Goal: Find specific page/section: Find specific page/section

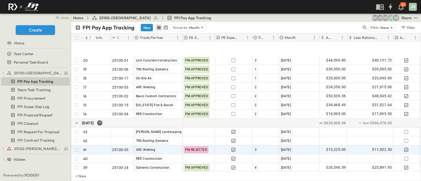
scroll to position [230, 0]
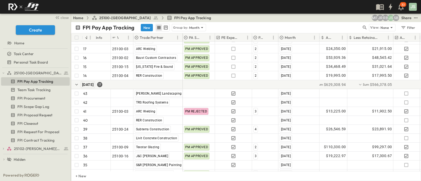
click at [0, 69] on div "25100-Vanguard Prep School FPI Pay App Tracking Team Task Tracking FPI Procurem…" at bounding box center [35, 119] width 71 height 102
click at [1, 72] on button "button" at bounding box center [3, 73] width 5 height 5
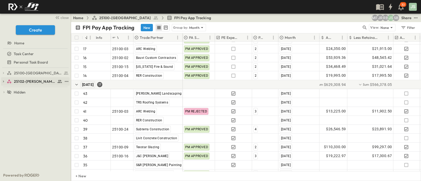
click at [27, 78] on link "25102-[PERSON_NAME][DEMOGRAPHIC_DATA][GEOGRAPHIC_DATA]" at bounding box center [35, 81] width 56 height 7
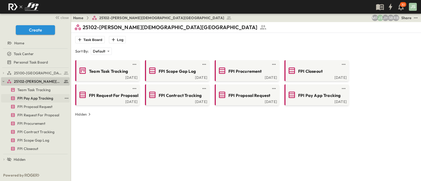
click at [36, 99] on span "FPI Pay App Tracking" at bounding box center [35, 98] width 36 height 5
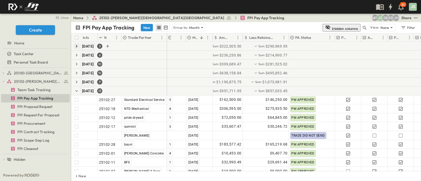
click at [75, 46] on icon "button" at bounding box center [76, 46] width 5 height 5
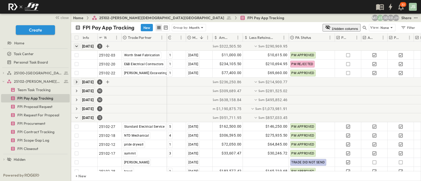
click at [77, 82] on icon "button" at bounding box center [77, 82] width 2 height 3
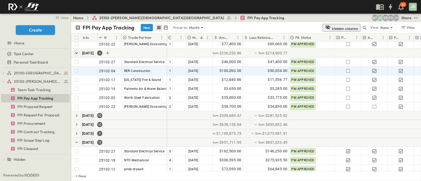
scroll to position [33, 0]
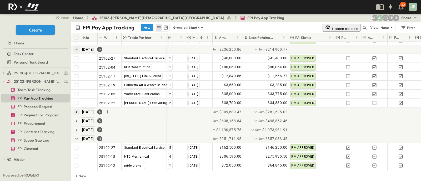
click at [74, 111] on icon "button" at bounding box center [76, 112] width 5 height 5
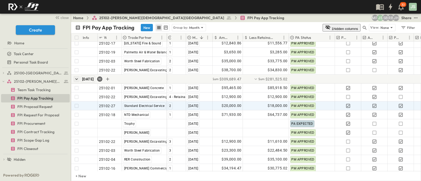
scroll to position [0, 0]
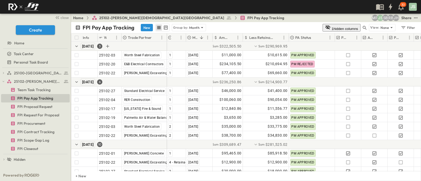
click at [75, 42] on div "[DATE] 3" at bounding box center [119, 46] width 96 height 9
click at [75, 46] on icon "button" at bounding box center [76, 46] width 5 height 5
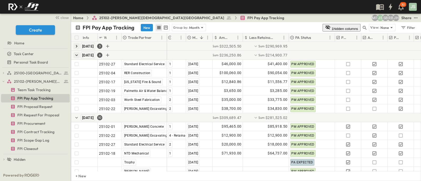
click at [76, 56] on icon "button" at bounding box center [76, 55] width 5 height 5
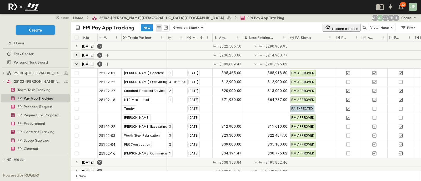
click at [75, 65] on icon "button" at bounding box center [76, 64] width 5 height 5
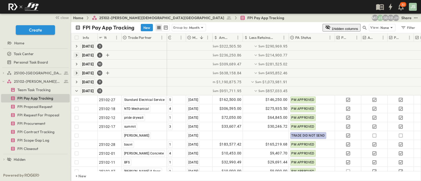
click at [77, 71] on icon "button" at bounding box center [76, 73] width 5 height 5
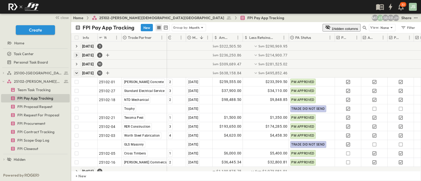
click at [76, 73] on icon "button" at bounding box center [76, 73] width 5 height 5
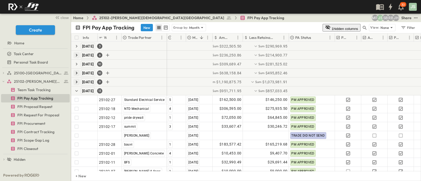
click at [76, 80] on icon "button" at bounding box center [76, 82] width 5 height 5
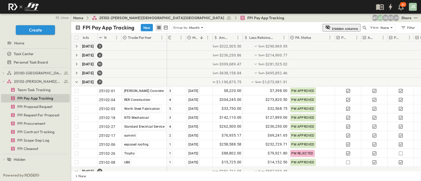
click at [149, 37] on p "Trade Partner" at bounding box center [140, 37] width 24 height 5
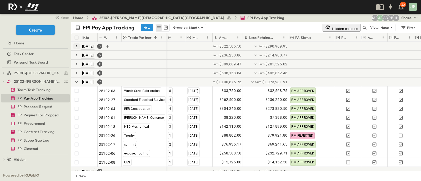
click at [78, 46] on icon "button" at bounding box center [76, 46] width 5 height 5
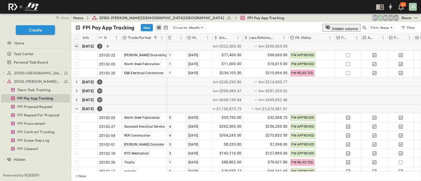
click at [334, 25] on button "1 hidden columns" at bounding box center [342, 28] width 38 height 8
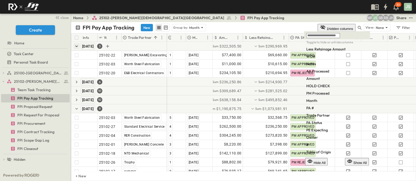
click at [334, 27] on button "1 hidden columns" at bounding box center [337, 28] width 38 height 8
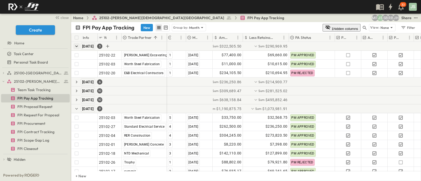
click at [334, 27] on button "1 hidden columns" at bounding box center [342, 28] width 38 height 8
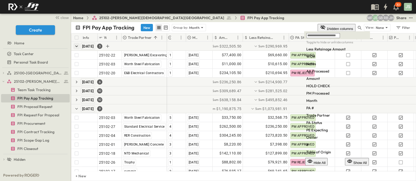
click at [334, 27] on button "1 hidden columns" at bounding box center [337, 28] width 38 height 8
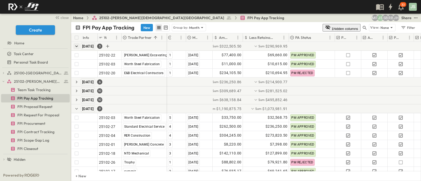
click at [334, 27] on button "1 hidden columns" at bounding box center [342, 28] width 38 height 8
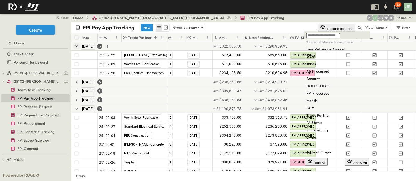
click at [329, 28] on button "1 hidden columns" at bounding box center [337, 28] width 38 height 8
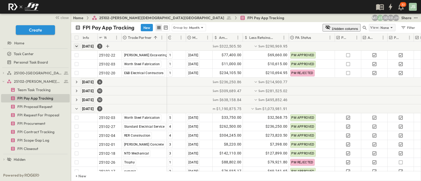
click at [388, 26] on p "None" at bounding box center [385, 27] width 8 height 5
click at [253, 25] on div "FPI Pay App Tracking New Group by: Month" at bounding box center [199, 28] width 248 height 8
click at [76, 78] on div "[DATE] 6" at bounding box center [119, 82] width 96 height 9
click at [75, 80] on icon "button" at bounding box center [76, 82] width 5 height 5
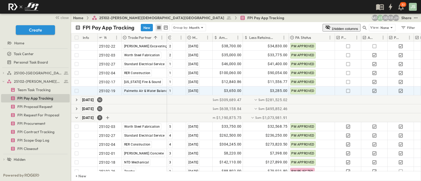
scroll to position [66, 0]
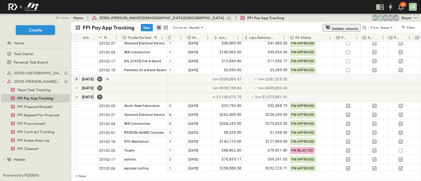
click at [75, 77] on icon "button" at bounding box center [76, 79] width 5 height 5
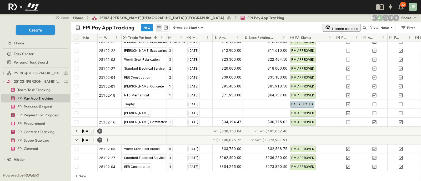
scroll to position [131, 0]
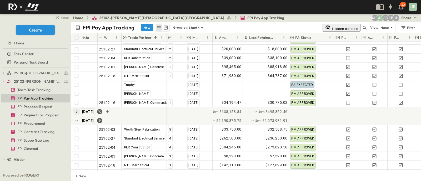
click at [75, 113] on icon "button" at bounding box center [76, 111] width 5 height 5
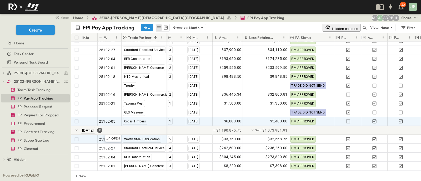
scroll to position [230, 0]
